Goal: Information Seeking & Learning: Understand process/instructions

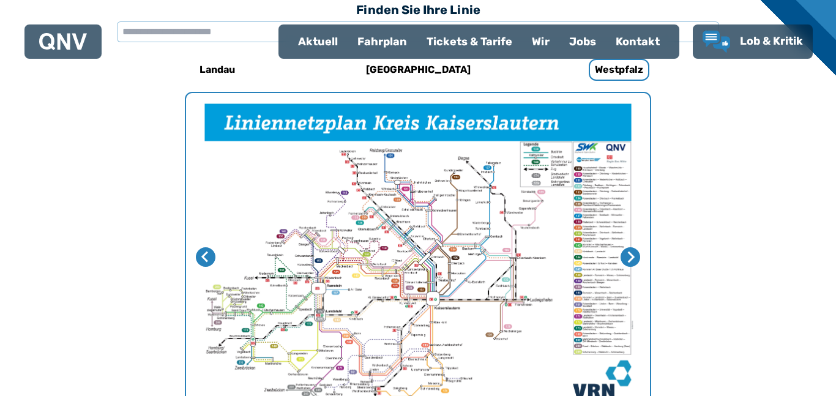
click at [377, 42] on div "Fahrplan" at bounding box center [382, 42] width 69 height 32
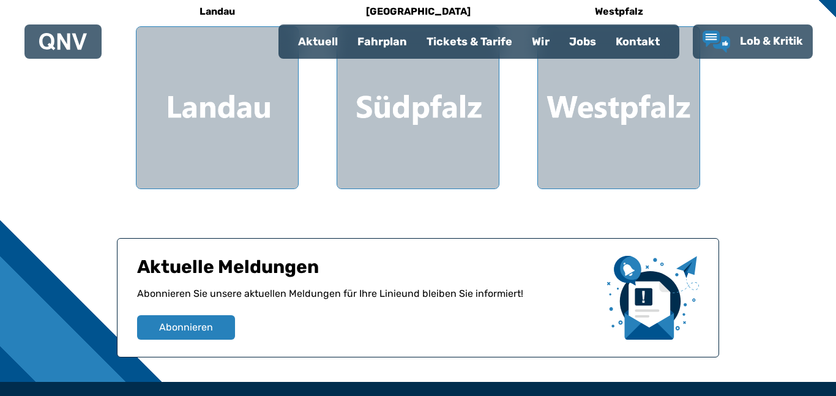
scroll to position [433, 0]
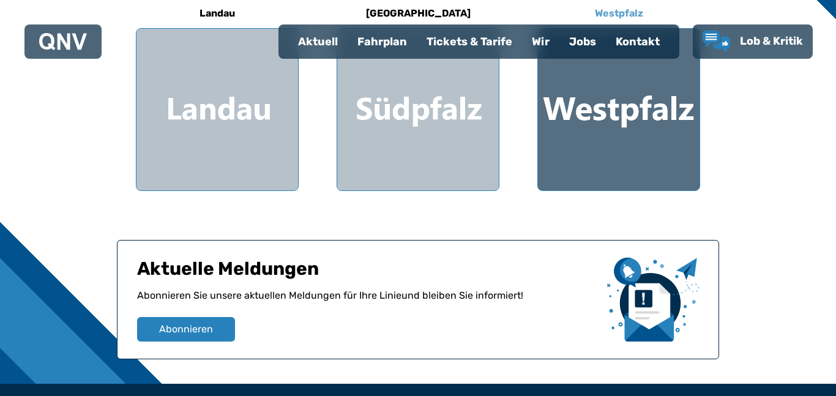
click at [637, 131] on div at bounding box center [619, 110] width 162 height 162
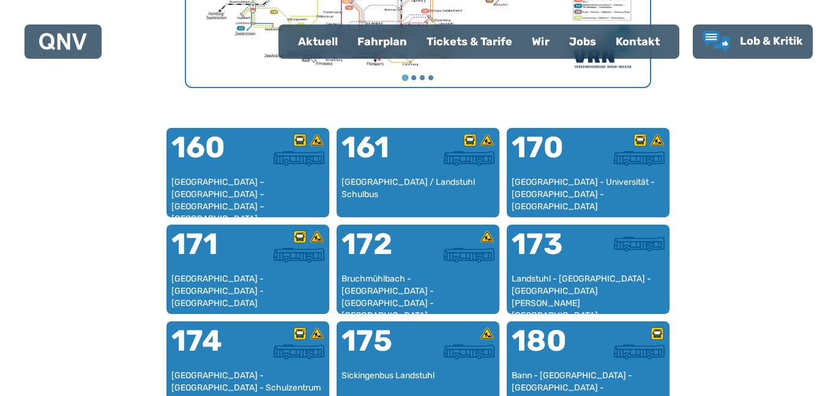
scroll to position [712, 0]
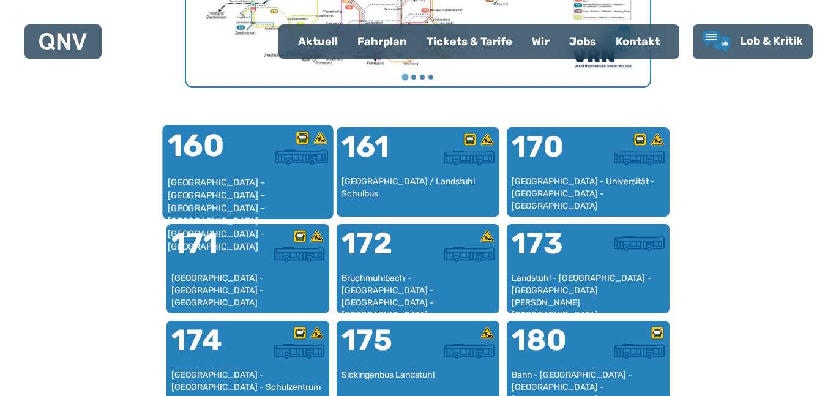
click at [210, 177] on div "[GEOGRAPHIC_DATA] – [GEOGRAPHIC_DATA] – [GEOGRAPHIC_DATA] – [GEOGRAPHIC_DATA] –…" at bounding box center [248, 194] width 161 height 37
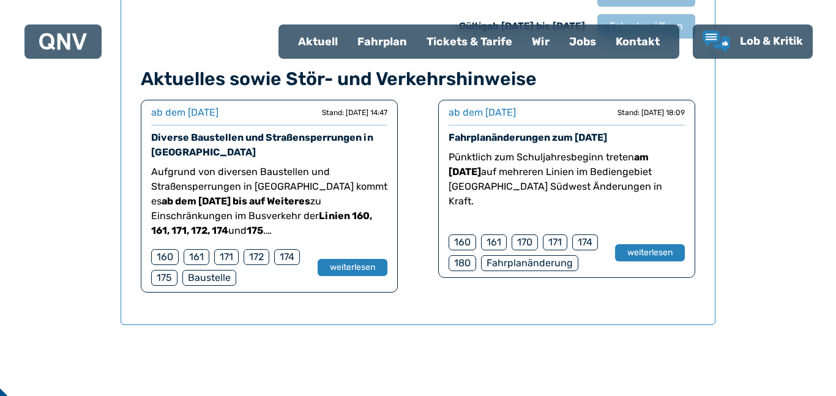
scroll to position [1015, 0]
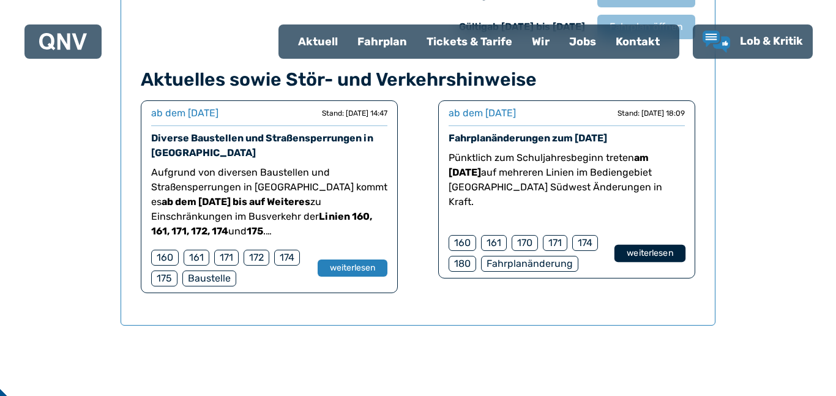
click at [642, 257] on button "weiterlesen" at bounding box center [650, 254] width 71 height 18
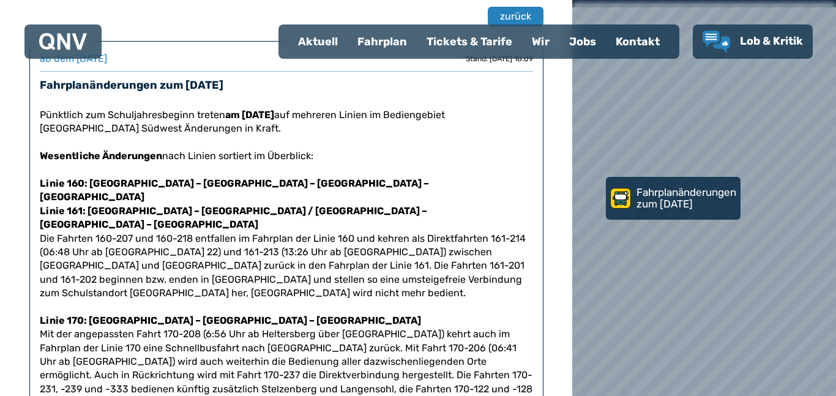
scroll to position [102, 0]
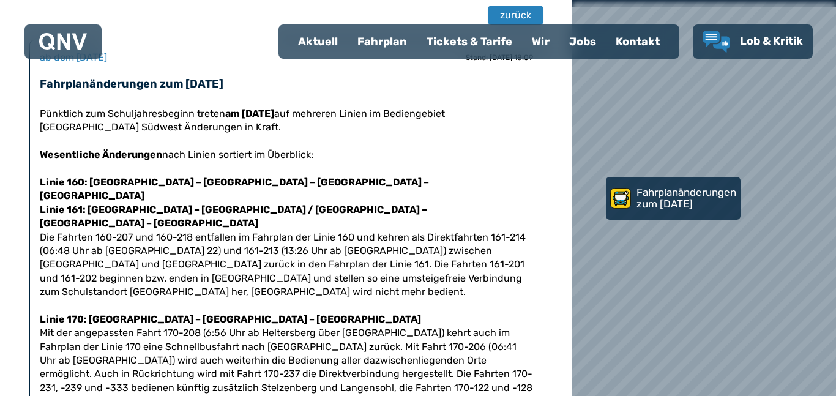
click at [375, 40] on div "Fahrplan" at bounding box center [382, 42] width 69 height 32
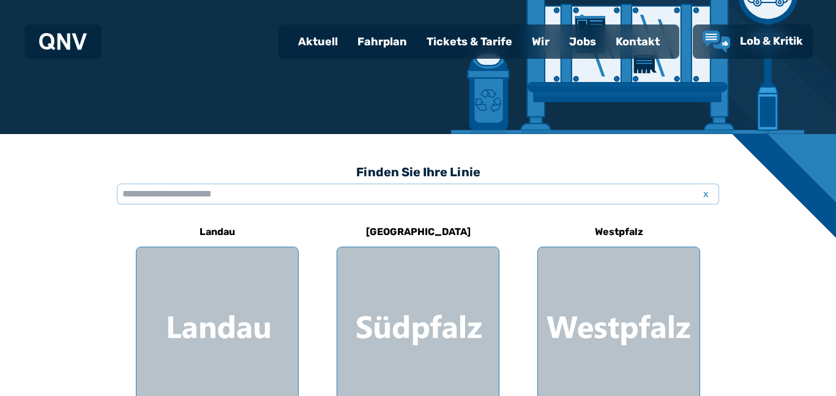
scroll to position [238, 0]
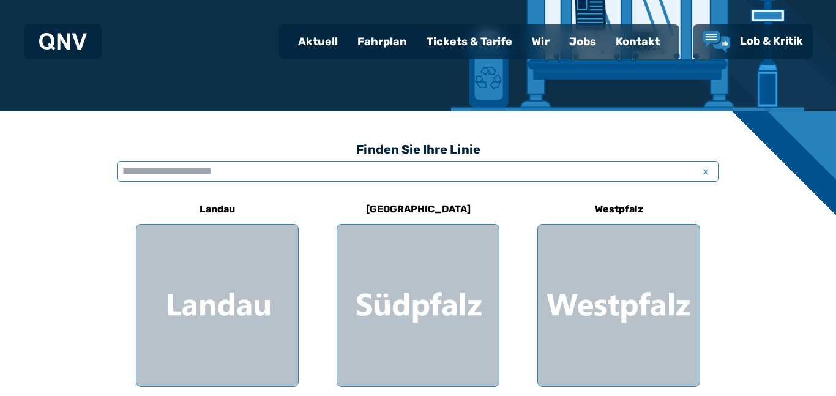
click at [284, 168] on input "text" at bounding box center [418, 171] width 602 height 21
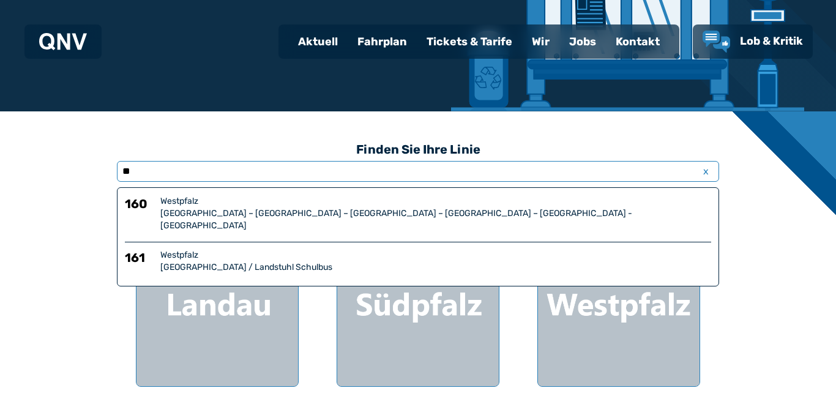
type input "***"
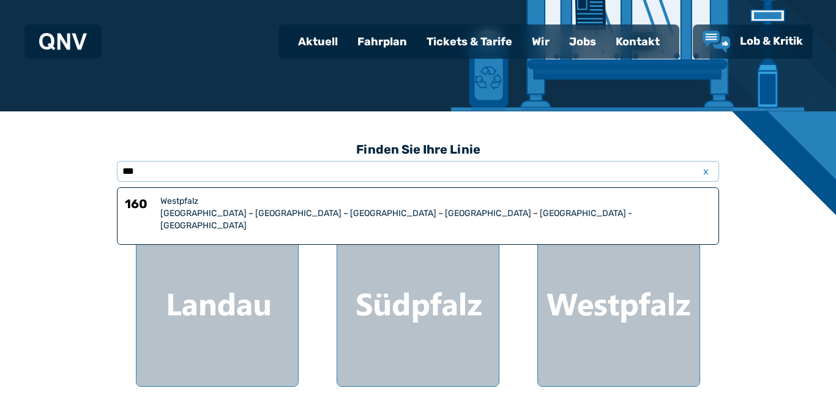
click at [265, 219] on div "[GEOGRAPHIC_DATA] – [GEOGRAPHIC_DATA] – [GEOGRAPHIC_DATA] – [GEOGRAPHIC_DATA] –…" at bounding box center [435, 220] width 551 height 24
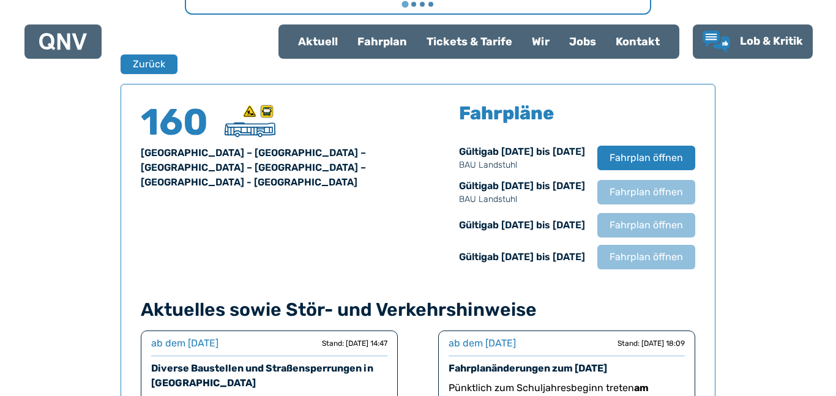
scroll to position [784, 0]
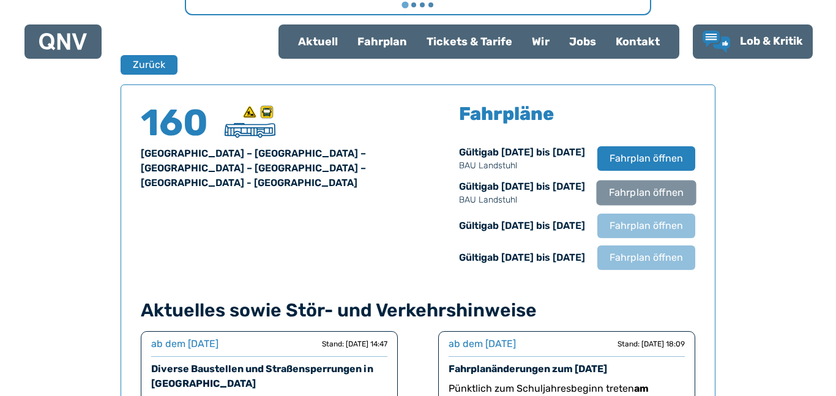
click at [659, 190] on span "Fahrplan öffnen" at bounding box center [646, 192] width 75 height 15
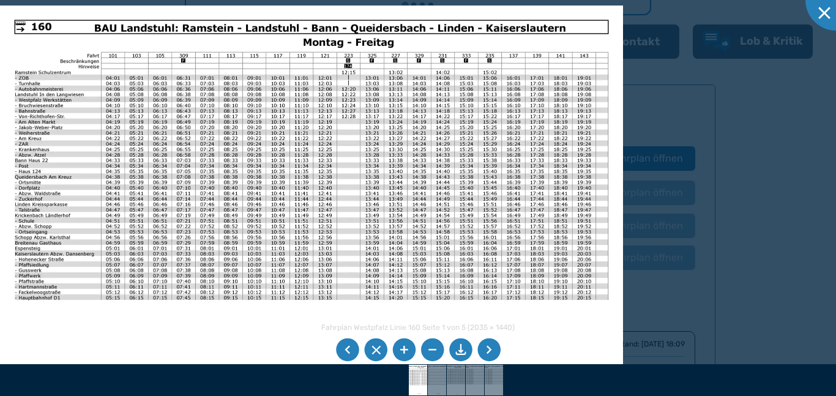
click at [459, 350] on li at bounding box center [460, 350] width 23 height 23
